Goal: Information Seeking & Learning: Learn about a topic

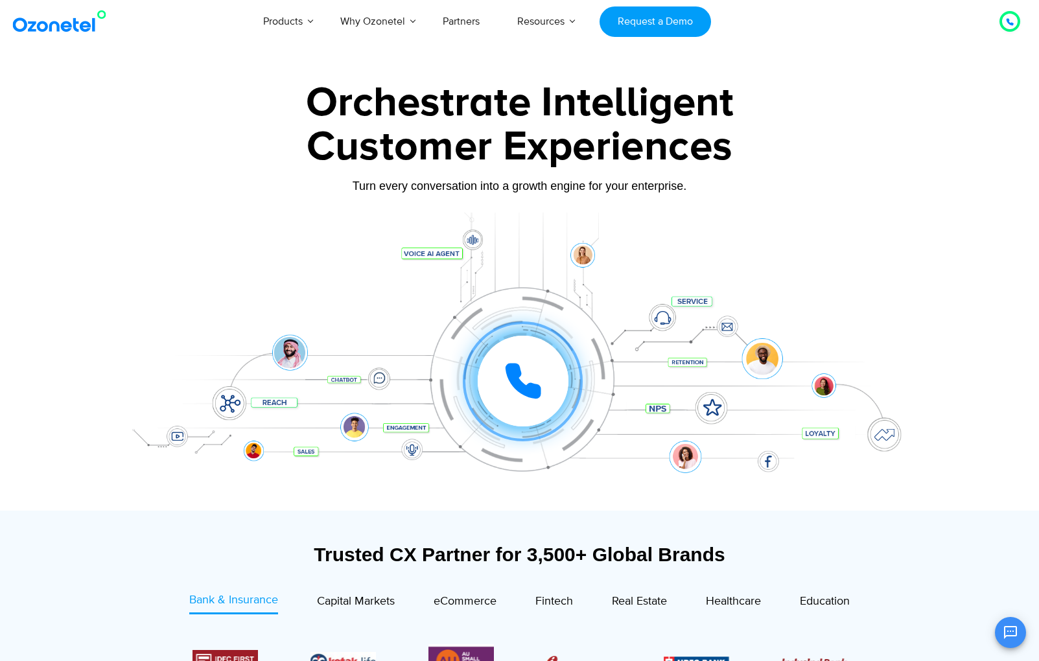
click at [93, 221] on div at bounding box center [519, 290] width 1039 height 442
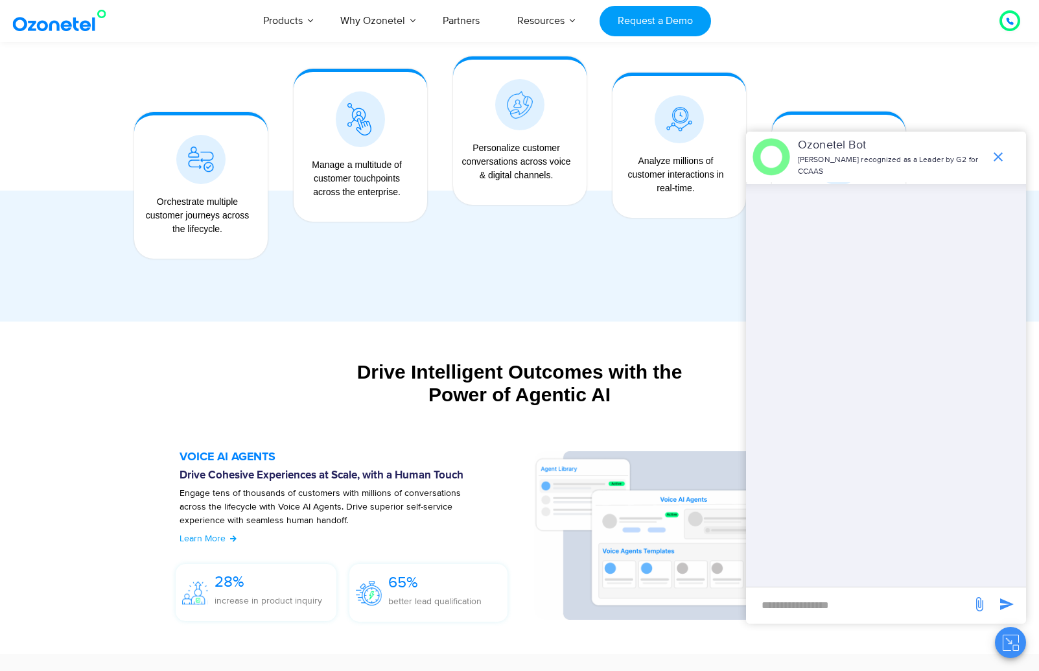
scroll to position [531, 0]
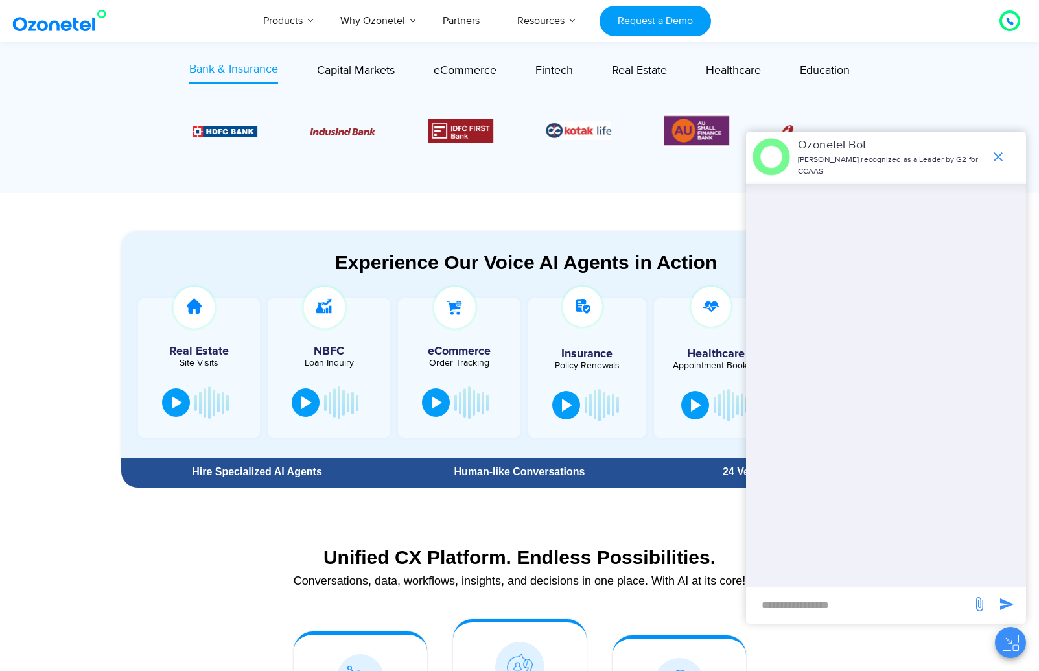
click at [999, 158] on icon "end chat or minimize" at bounding box center [998, 156] width 9 height 9
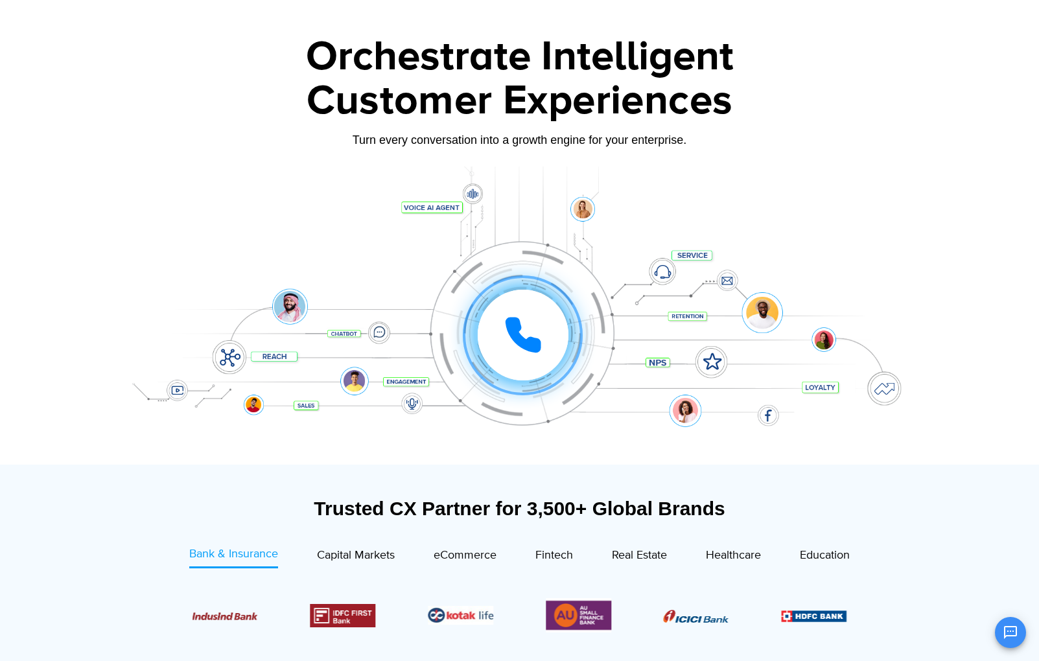
scroll to position [0, 0]
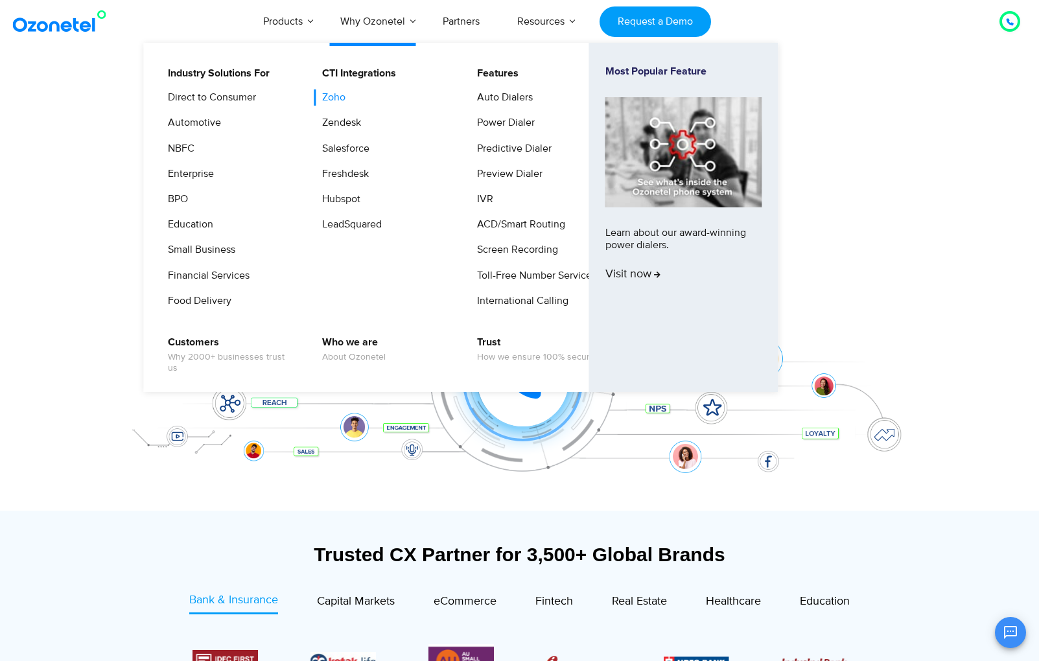
click at [331, 95] on link "Zoho" at bounding box center [331, 97] width 34 height 16
click at [345, 93] on link "Zoho" at bounding box center [331, 97] width 34 height 16
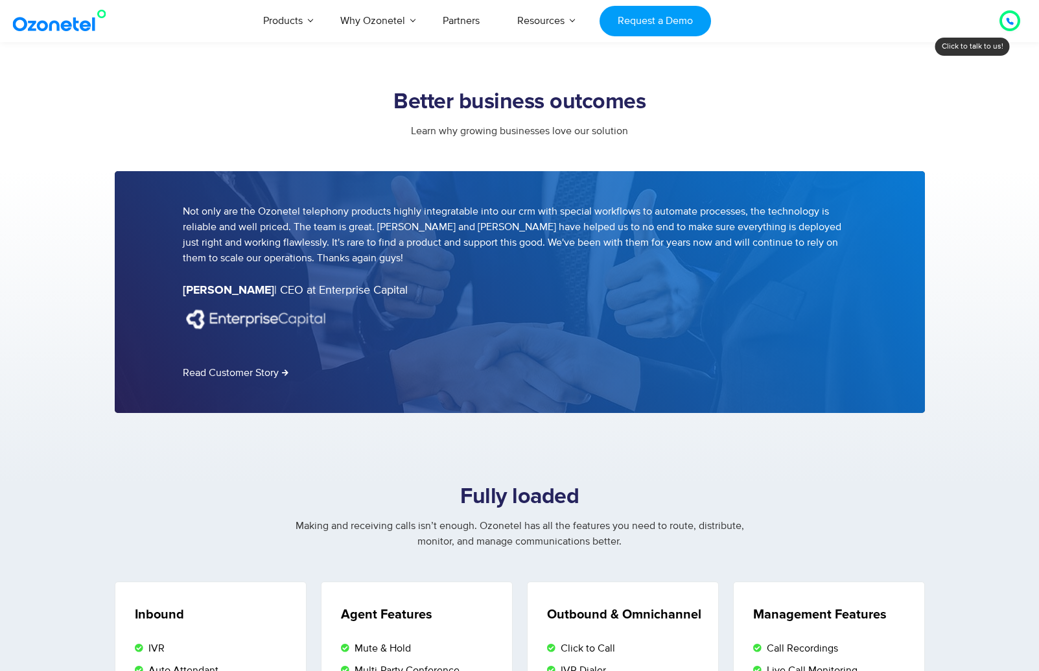
scroll to position [2867, 0]
